Goal: Check status: Check status

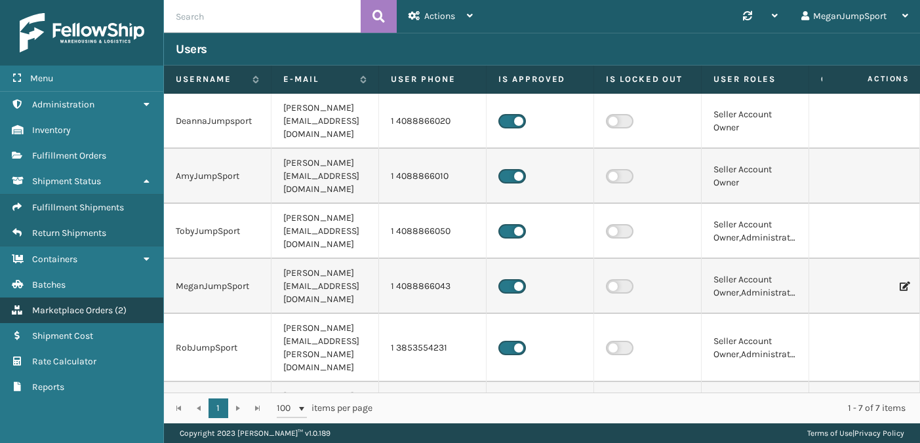
click at [73, 311] on span "Marketplace Orders" at bounding box center [72, 310] width 81 height 11
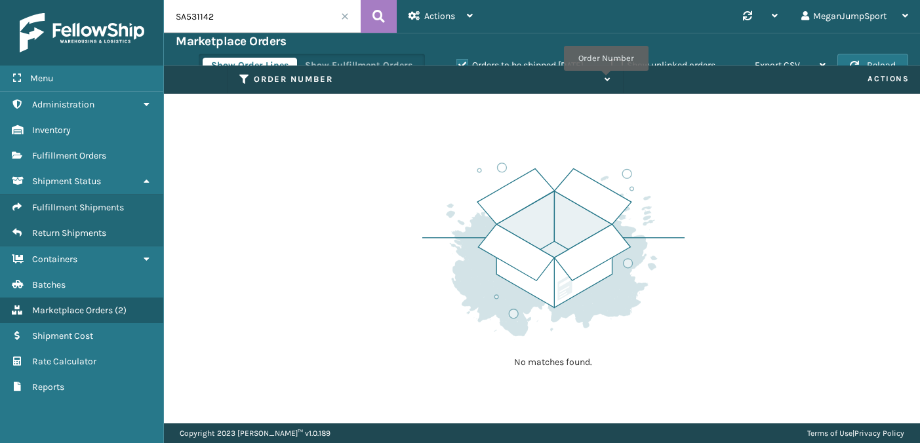
click at [606, 80] on icon at bounding box center [605, 79] width 10 height 9
click at [344, 11] on input "SA531142" at bounding box center [262, 16] width 197 height 33
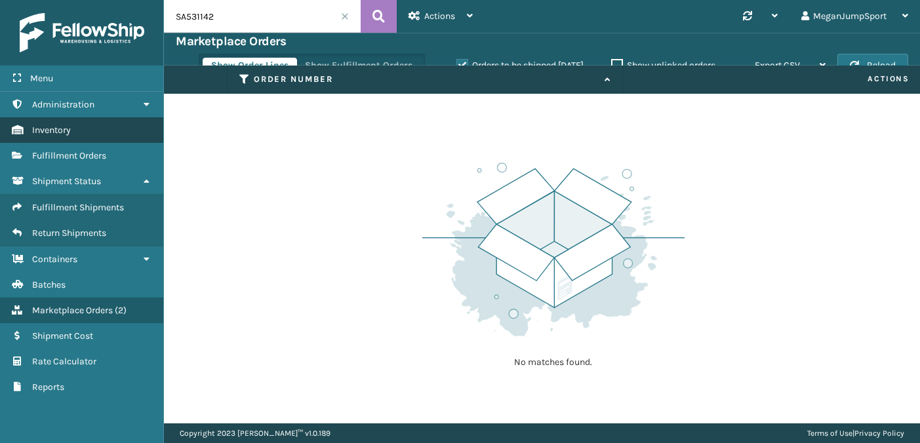
click at [44, 134] on span "Inventory" at bounding box center [51, 130] width 39 height 11
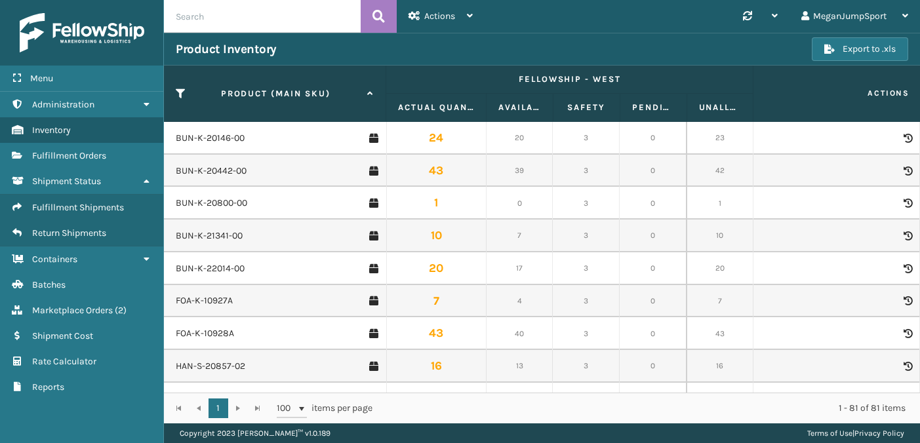
click at [217, 22] on input "text" at bounding box center [262, 16] width 197 height 33
click at [69, 202] on span "Fulfillment Shipments" at bounding box center [78, 207] width 92 height 11
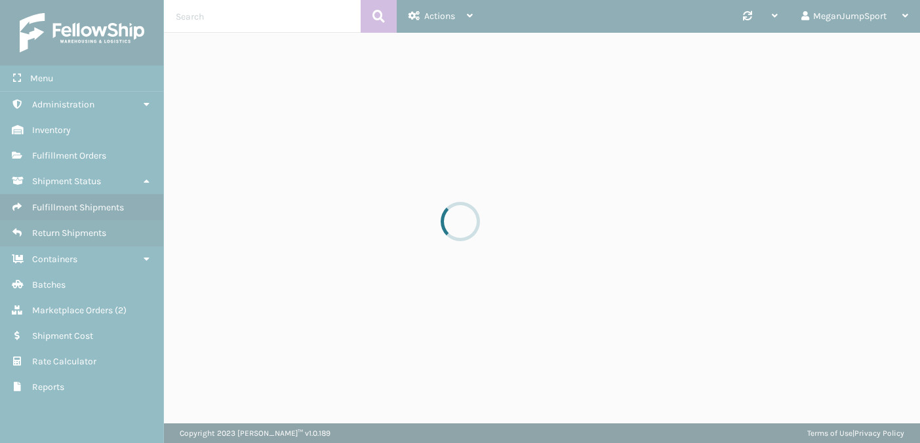
click at [72, 151] on div at bounding box center [460, 221] width 920 height 443
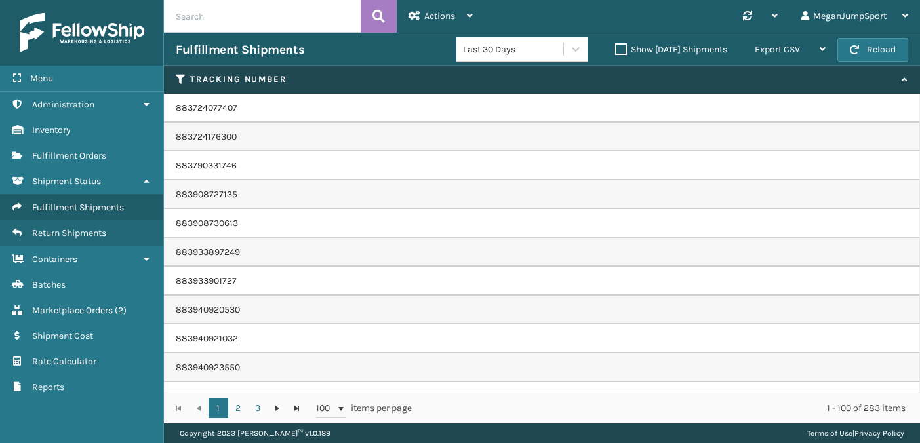
click at [72, 151] on span "Fulfillment Orders" at bounding box center [69, 155] width 74 height 11
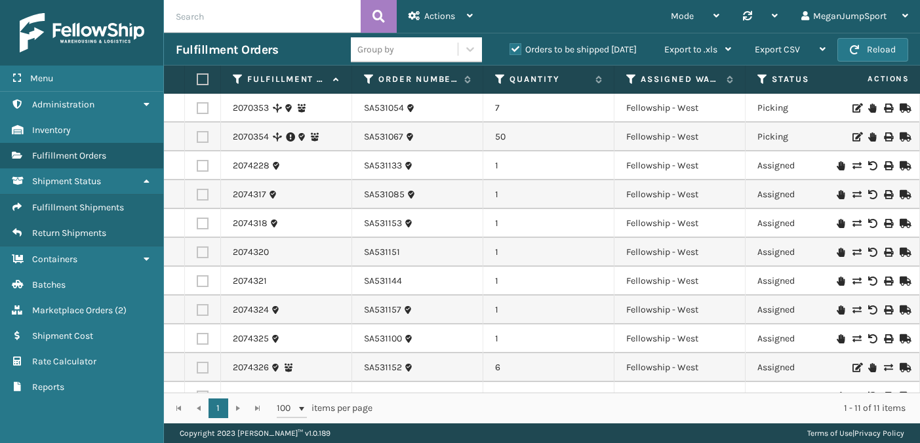
click at [247, 22] on input "text" at bounding box center [262, 16] width 197 height 33
paste input "SP24244"
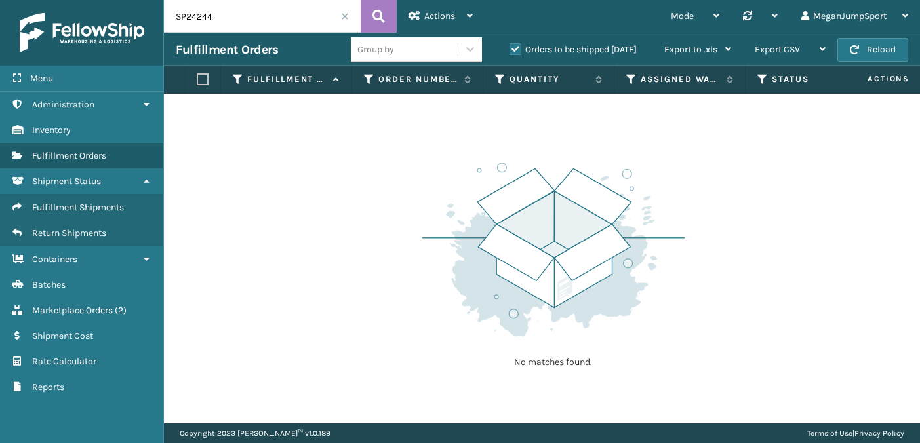
drag, startPoint x: 235, startPoint y: 19, endPoint x: 157, endPoint y: 10, distance: 77.9
click at [159, 0] on div "Menu Administration Inventory Fulfillment Orders Shipment Status Fulfillment Sh…" at bounding box center [460, 0] width 920 height 0
paste input "A531152"
type input "SA531152"
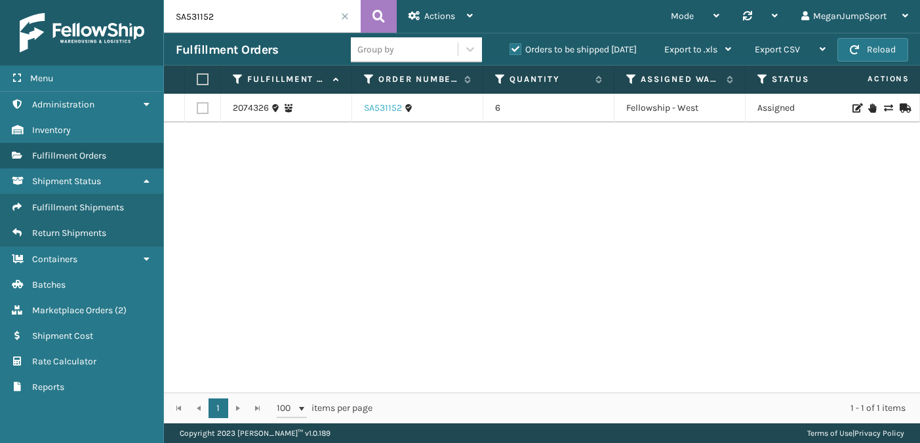
click at [376, 111] on link "SA531152" at bounding box center [383, 108] width 38 height 13
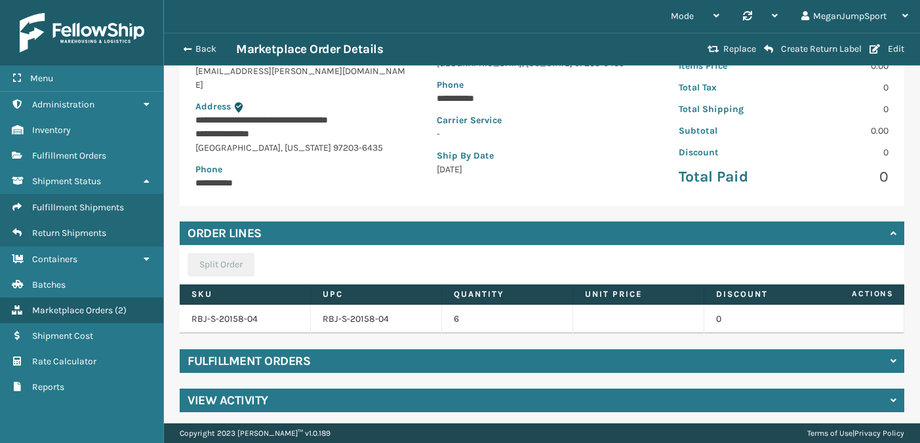
scroll to position [168, 0]
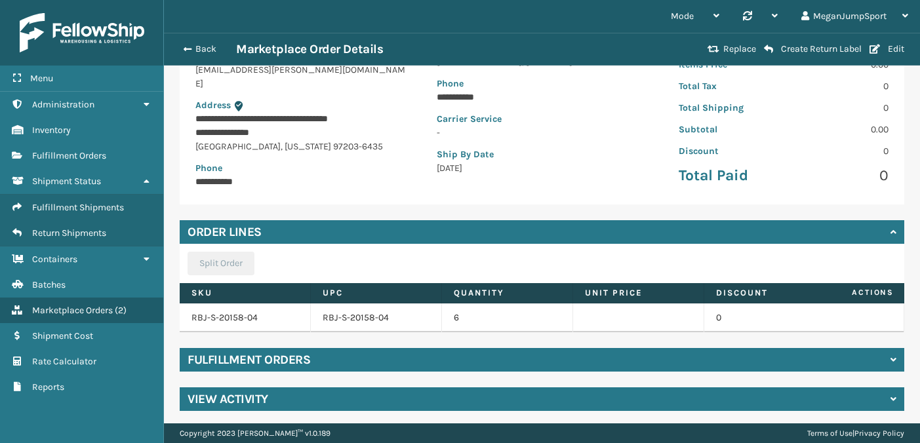
click at [528, 357] on div "Fulfillment Orders" at bounding box center [542, 360] width 724 height 24
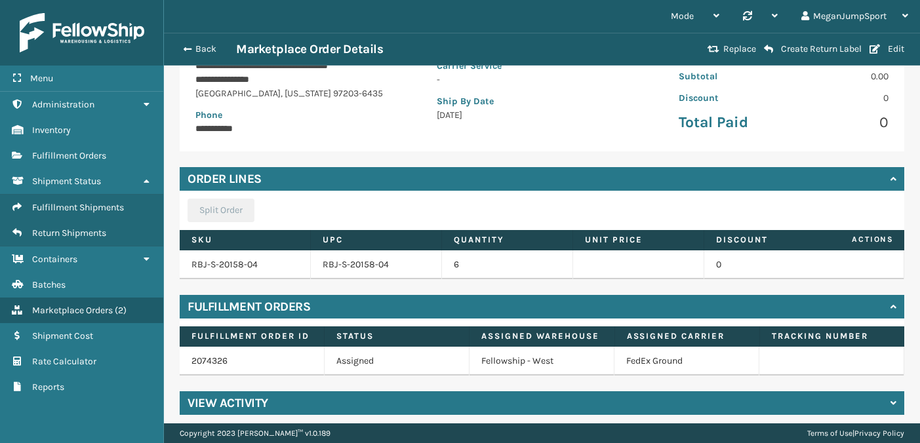
scroll to position [225, 0]
